Goal: Download file/media

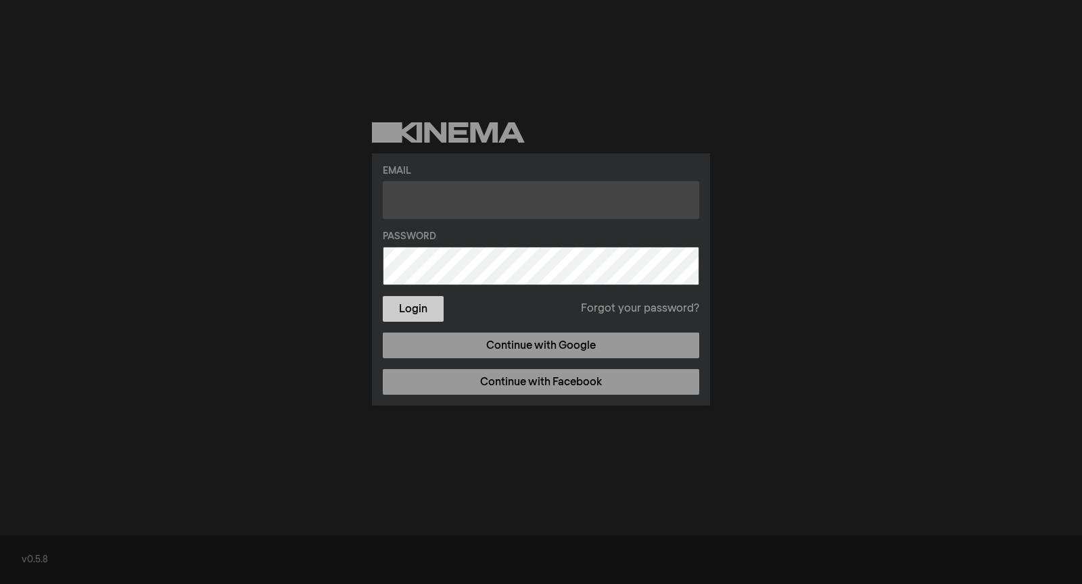
type input "[PERSON_NAME][EMAIL_ADDRESS][DOMAIN_NAME]"
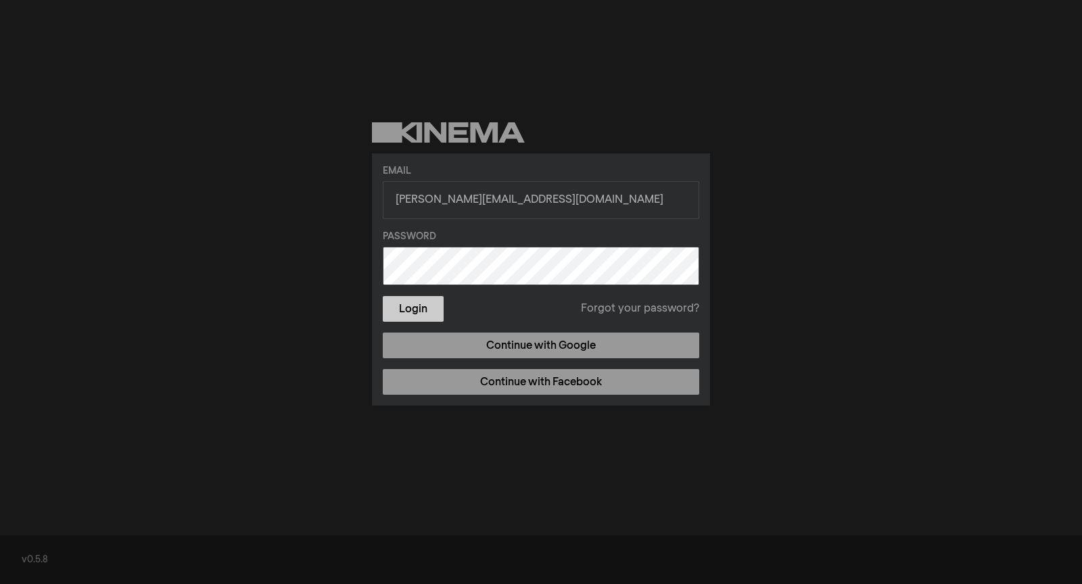
click at [421, 310] on button "Login" at bounding box center [413, 309] width 61 height 26
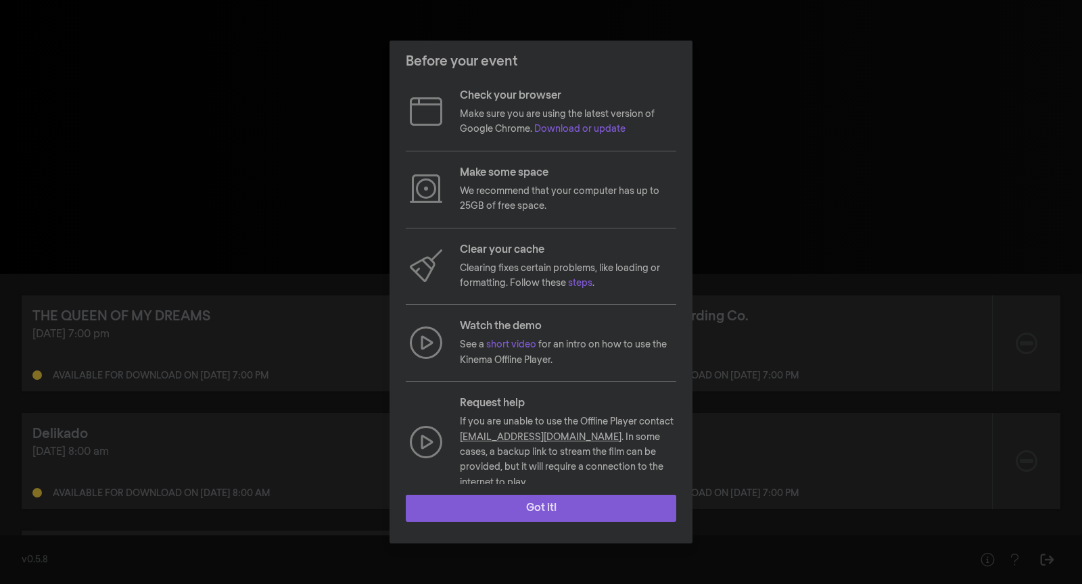
click at [565, 506] on button "Got it!" at bounding box center [541, 508] width 270 height 27
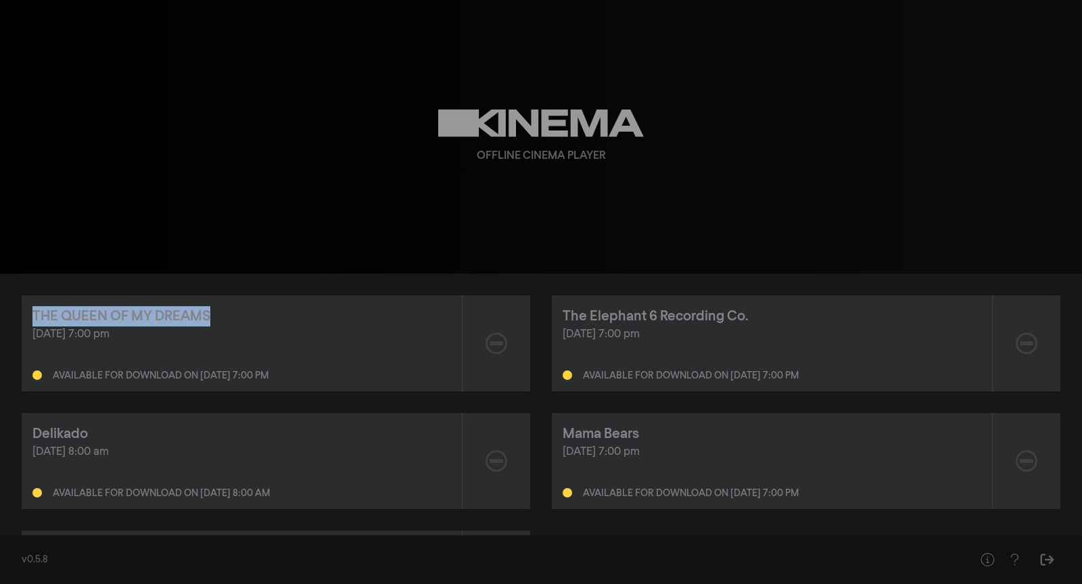
drag, startPoint x: 234, startPoint y: 313, endPoint x: 2, endPoint y: 307, distance: 232.0
click at [2, 307] on div "THE QUEEN OF MY DREAMS [DATE] 7:00 pm Available for download on [DATE] 7:00 pm …" at bounding box center [541, 461] width 1082 height 374
click at [142, 358] on div "[DATE] 7:00 pm Available for download on [DATE] 7:00 pm" at bounding box center [241, 354] width 418 height 54
drag, startPoint x: 141, startPoint y: 335, endPoint x: 23, endPoint y: 333, distance: 118.3
click at [23, 333] on div "THE QUEEN OF MY DREAMS [DATE] 7:00 pm Available for download on [DATE] 7:00 pm" at bounding box center [242, 343] width 440 height 96
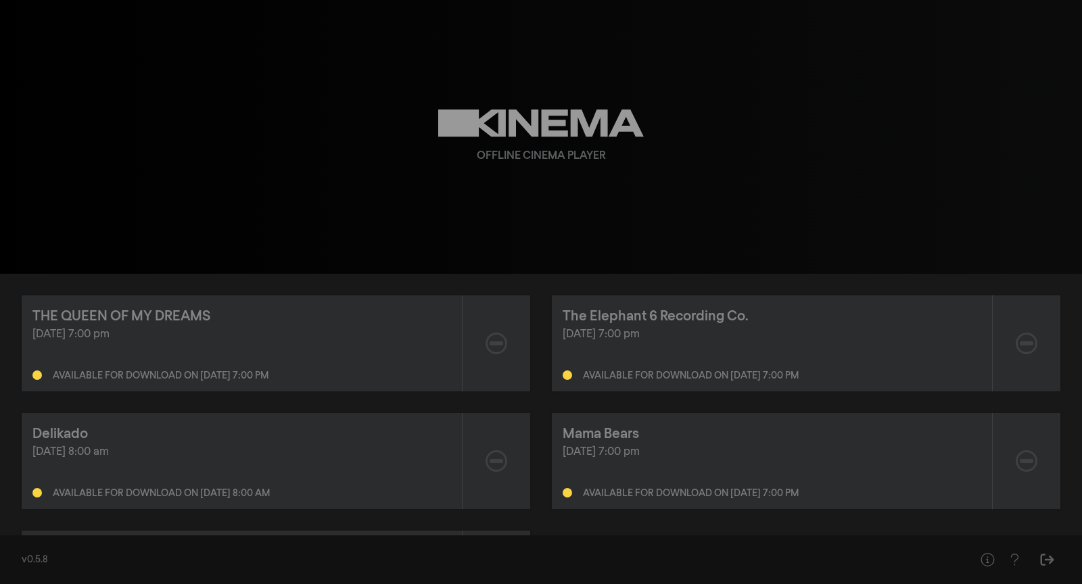
click at [80, 335] on div "[DATE] 7:00 pm" at bounding box center [241, 335] width 418 height 16
drag, startPoint x: 312, startPoint y: 374, endPoint x: 198, endPoint y: 376, distance: 113.6
click at [198, 376] on div "Available for download on [DATE] 7:00 pm" at bounding box center [241, 372] width 418 height 16
click at [239, 402] on div "THE QUEEN OF MY DREAMS [DATE] 7:00 pm Available for download on [DATE] 7:00 pm …" at bounding box center [541, 460] width 1038 height 331
click at [625, 212] on div "Offline Cinema Player" at bounding box center [540, 137] width 487 height 274
